Goal: Information Seeking & Learning: Check status

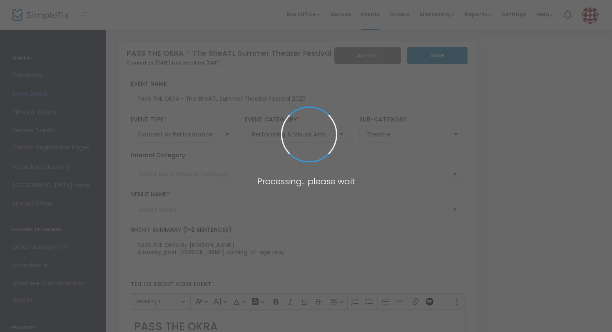
type input "SheATL In-Person"
type input "7 [GEOGRAPHIC_DATA] (7 Stages)"
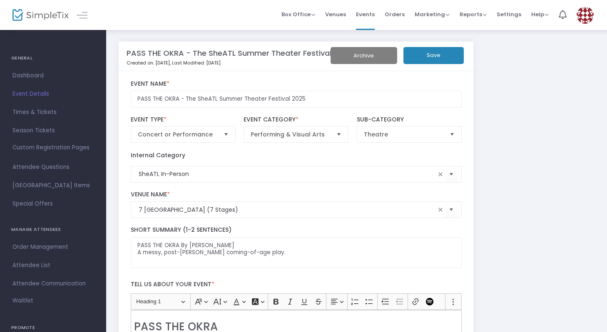
scroll to position [0, 0]
click at [314, 13] on span "Box Office" at bounding box center [299, 14] width 34 height 8
click at [428, 17] on span "Marketing" at bounding box center [432, 14] width 35 height 8
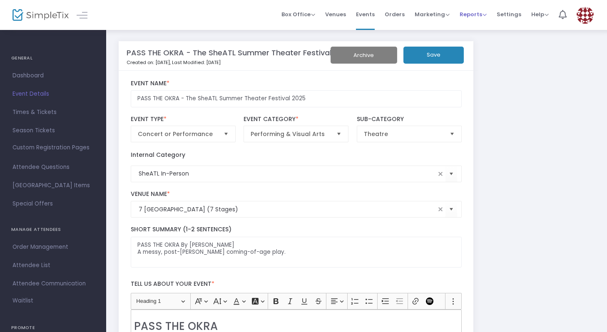
click at [466, 13] on span "Reports" at bounding box center [473, 14] width 27 height 8
click at [475, 27] on li "Analytics" at bounding box center [487, 28] width 54 height 16
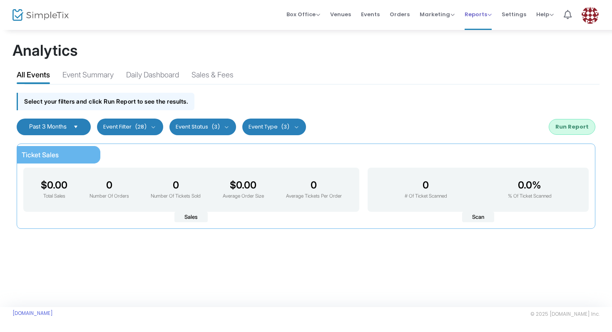
click at [479, 27] on link "Reports Analytics Sales Reports Download" at bounding box center [478, 15] width 27 height 30
click at [484, 13] on span "Reports" at bounding box center [478, 14] width 27 height 8
click at [487, 46] on li "Sales Reports" at bounding box center [492, 44] width 54 height 16
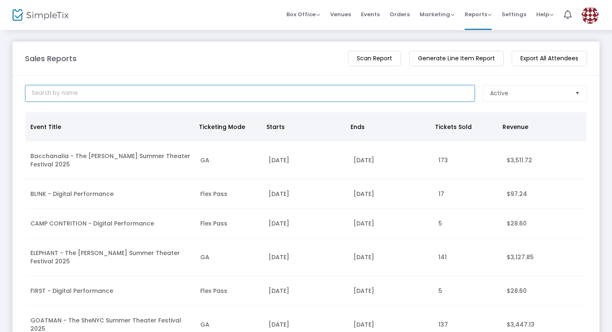
click at [195, 89] on input at bounding box center [250, 93] width 450 height 17
type input "SheATl"
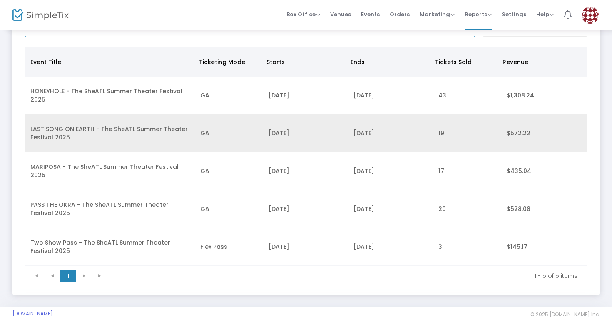
scroll to position [66, 0]
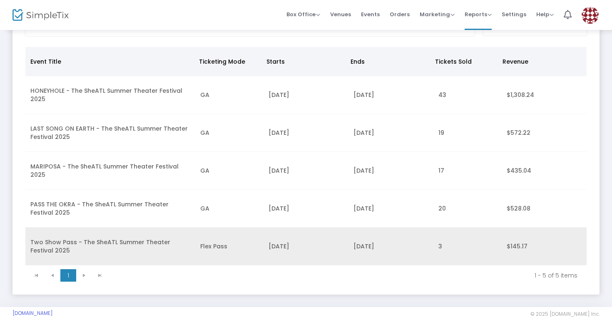
click at [216, 251] on td "Flex Pass" at bounding box center [229, 247] width 68 height 38
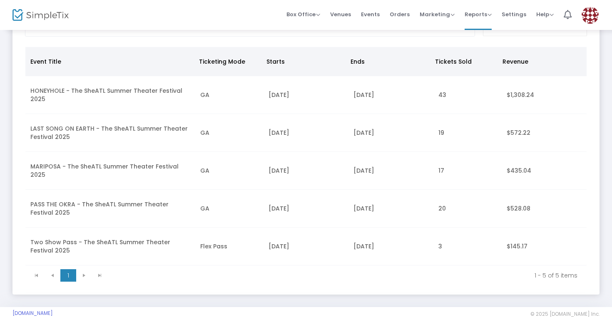
scroll to position [0, 0]
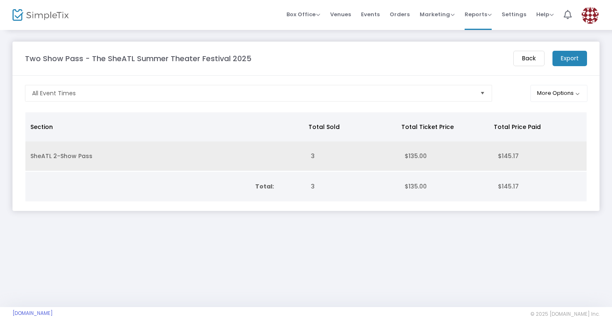
click at [81, 159] on td "SheATL 2-Show Pass" at bounding box center [165, 157] width 281 height 30
